Goal: Use online tool/utility: Utilize a website feature to perform a specific function

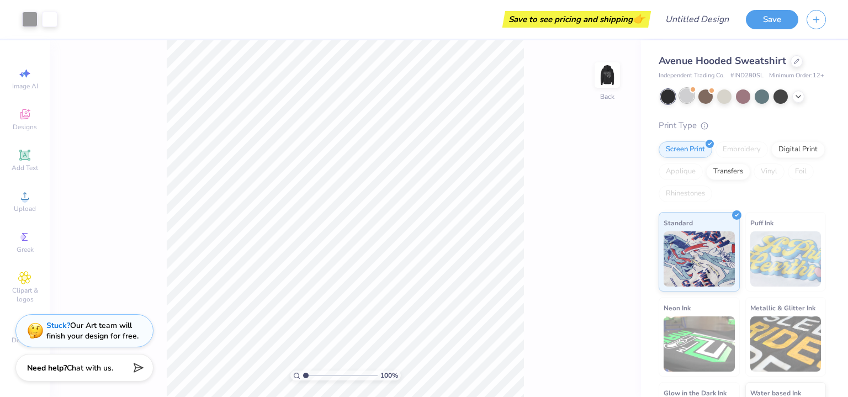
click at [689, 103] on div at bounding box center [687, 95] width 14 height 14
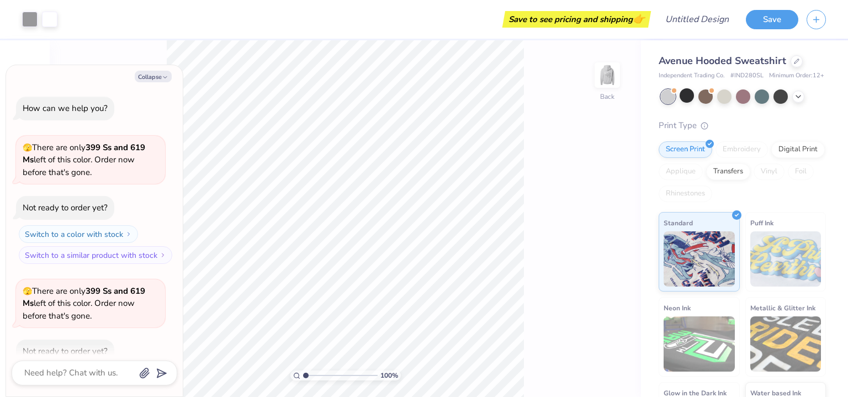
scroll to position [60, 0]
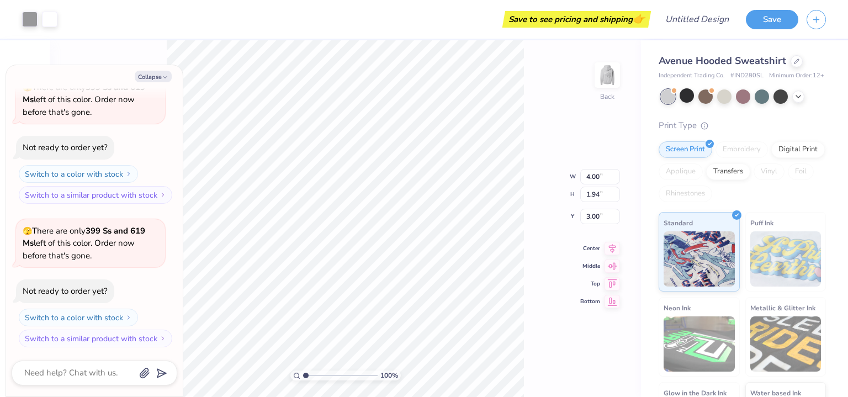
type textarea "x"
type input "1.00885781628477"
type textarea "x"
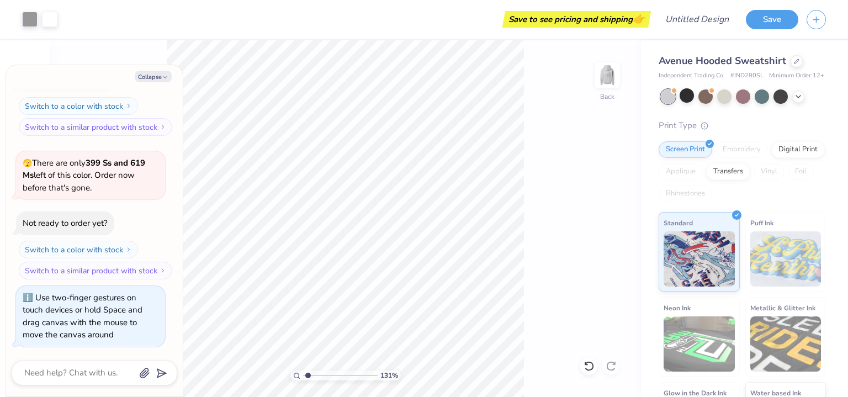
type input "1.31070578950883"
type textarea "x"
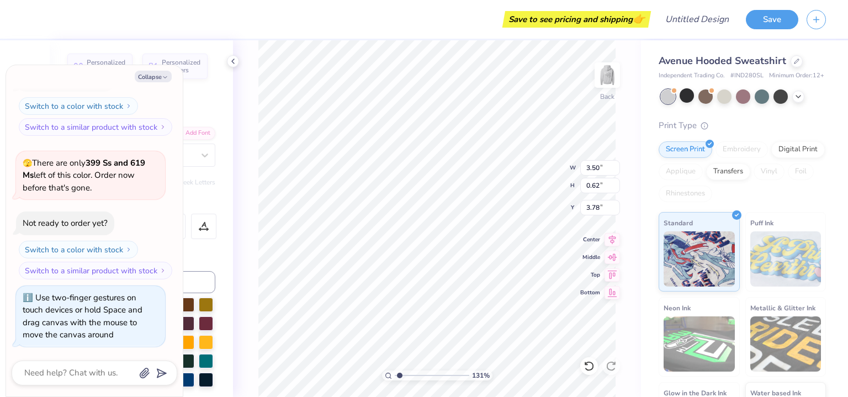
type input "1.31070578950883"
type textarea "x"
type input "1.31070578950883"
type textarea "x"
type input "1.31070578950883"
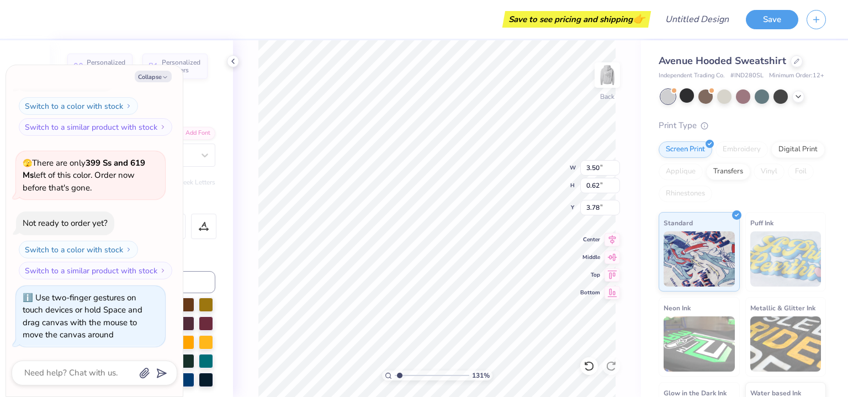
type textarea "x"
type input "1.31070578950883"
type textarea "x"
type input "6.15"
type input "1.31070578950883"
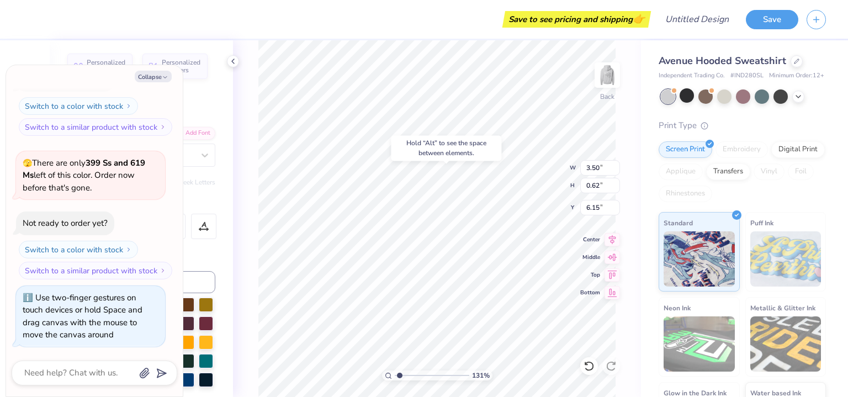
type textarea "x"
click at [501, 156] on div "Hold “Alt” to see the space between elements." at bounding box center [446, 148] width 117 height 32
type input "3.04180674644037"
type textarea "x"
type input "3.04180674644037"
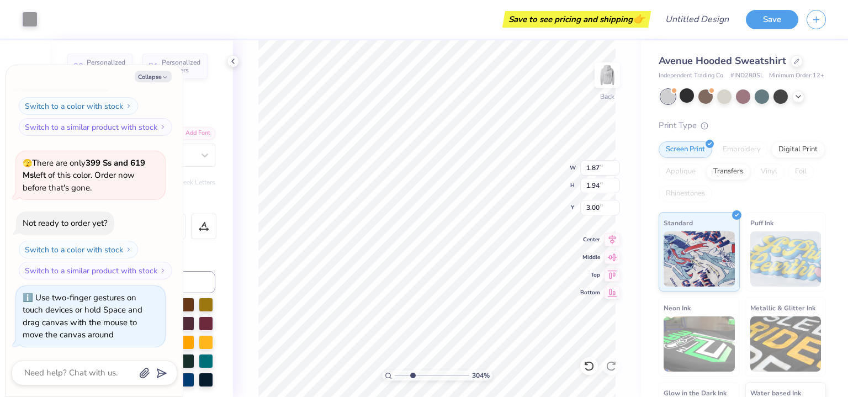
type textarea "x"
type input "4.08"
type input "3.04180674644037"
type textarea "x"
type input "3.04180674644037"
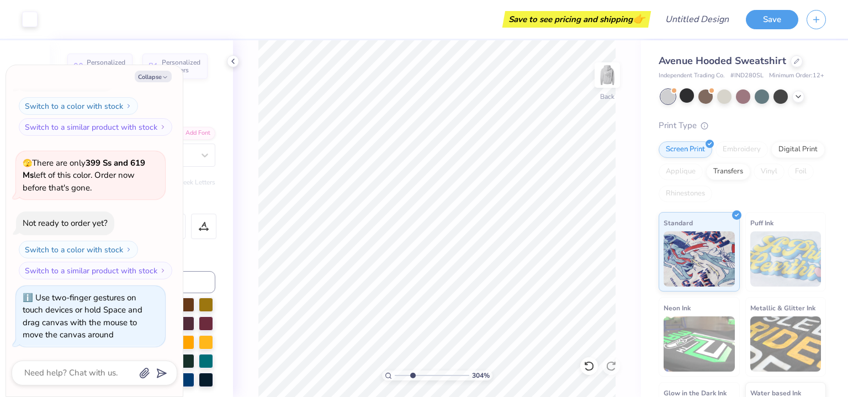
type textarea "x"
type input "3.04180674644037"
type textarea "x"
type input "3.04180674644037"
type textarea "x"
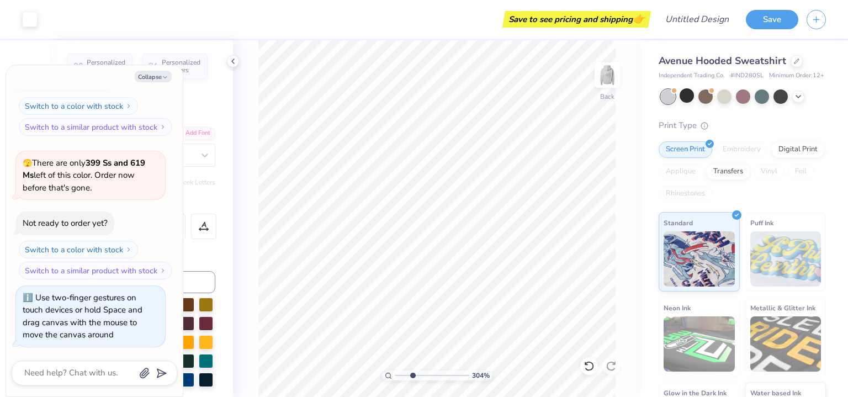
type input "3.04180674644037"
type textarea "x"
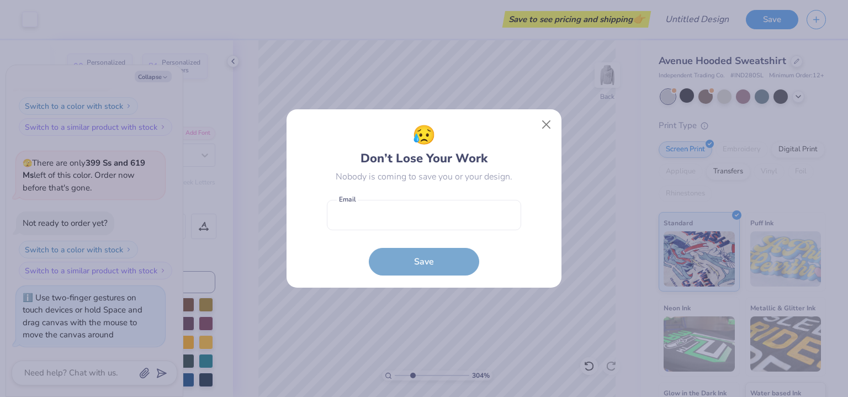
type input "3.04180674644037"
type textarea "x"
type input "3.04180674644037"
type textarea "x"
type input "3.04180674644037"
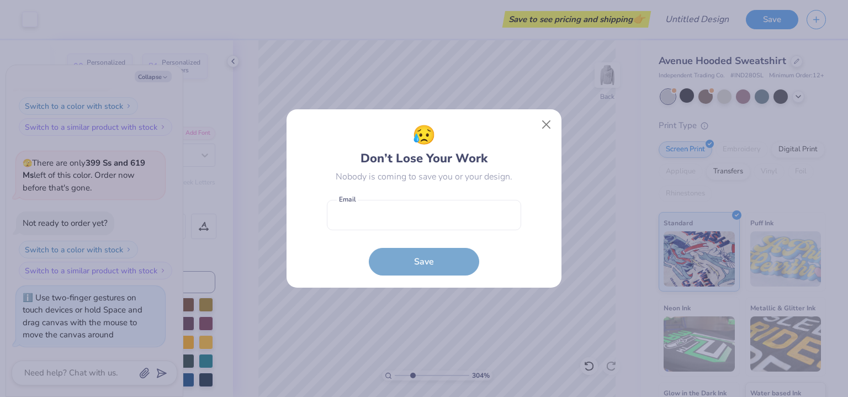
type textarea "x"
type input "3.04180674644037"
type textarea "x"
